Goal: Find specific page/section: Find specific page/section

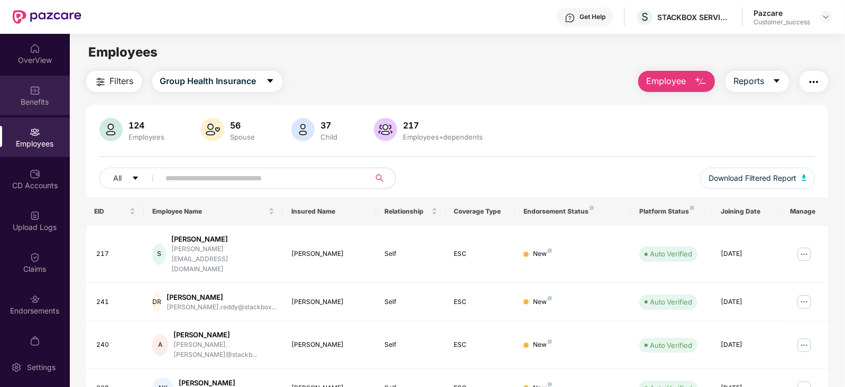
click at [31, 100] on div "Benefits" at bounding box center [35, 102] width 70 height 11
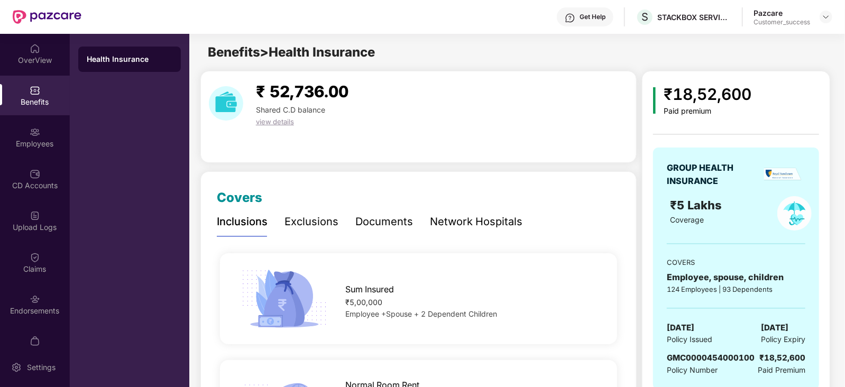
click at [395, 218] on div "Documents" at bounding box center [384, 222] width 58 height 16
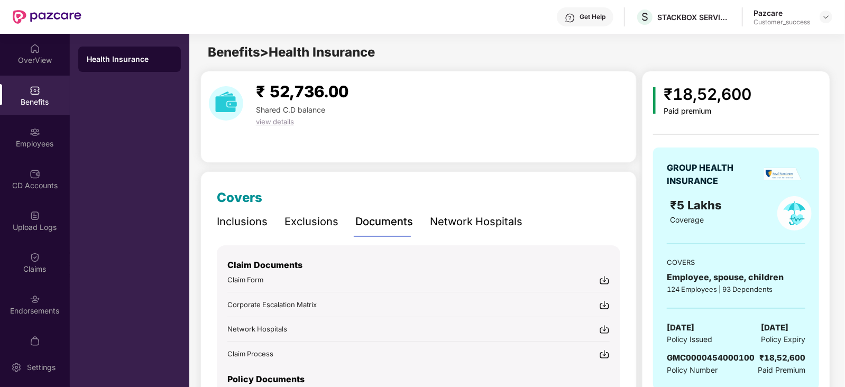
scroll to position [80, 0]
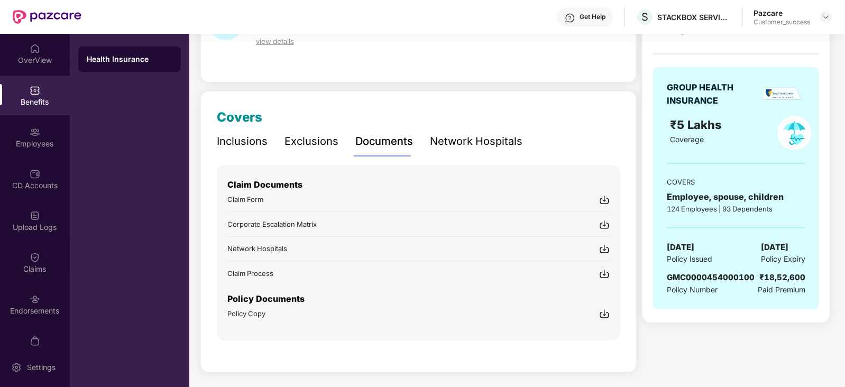
click at [601, 198] on img at bounding box center [604, 200] width 11 height 11
click at [608, 197] on img at bounding box center [604, 200] width 11 height 11
